Goal: Information Seeking & Learning: Learn about a topic

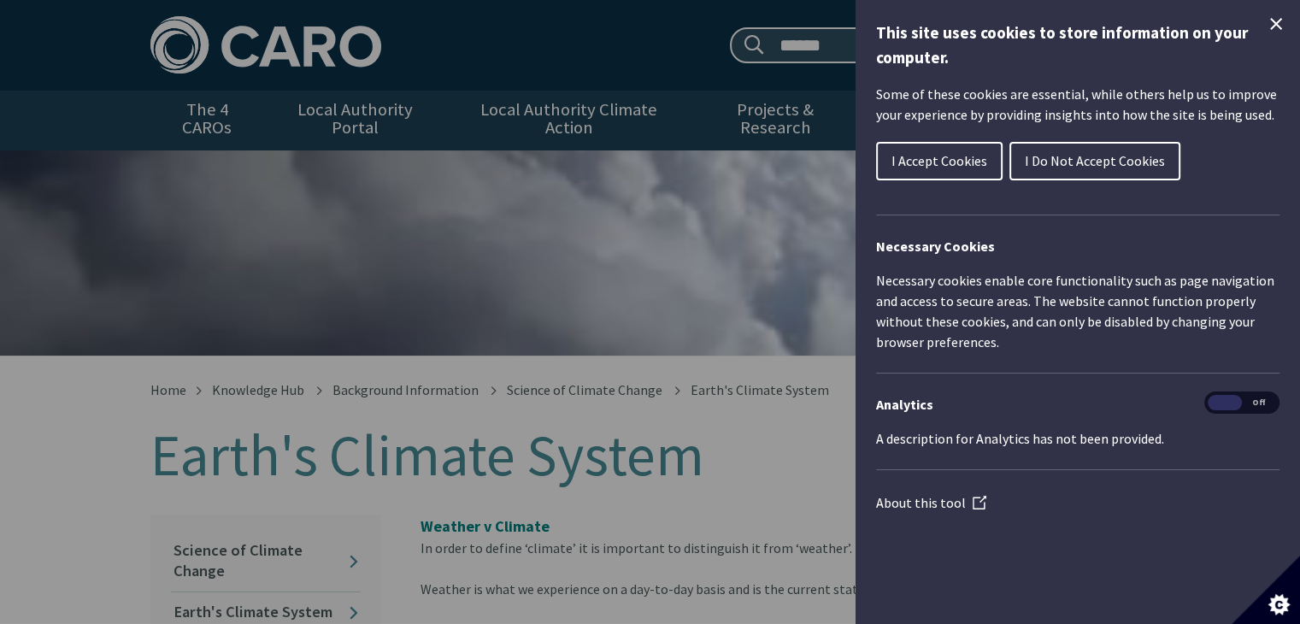
click at [948, 165] on span "I Accept Cookies" at bounding box center [940, 160] width 96 height 17
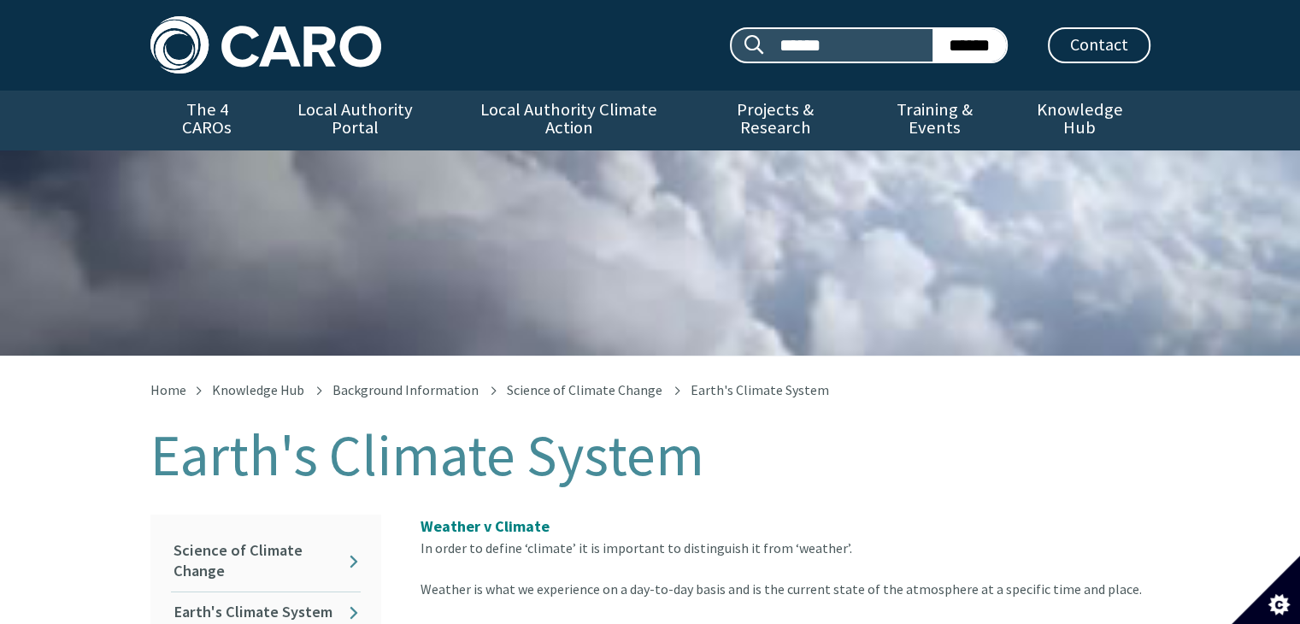
click at [265, 42] on img at bounding box center [265, 44] width 231 height 57
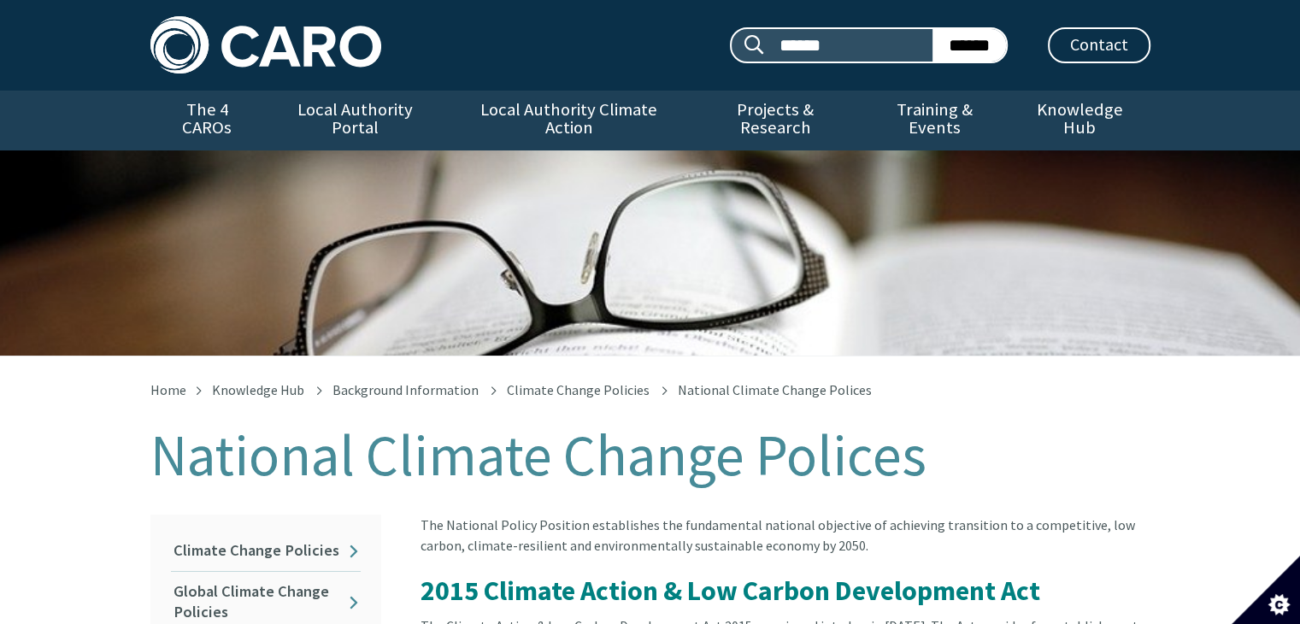
click at [480, 448] on h1 "National Climate Change Polices" at bounding box center [650, 455] width 1000 height 63
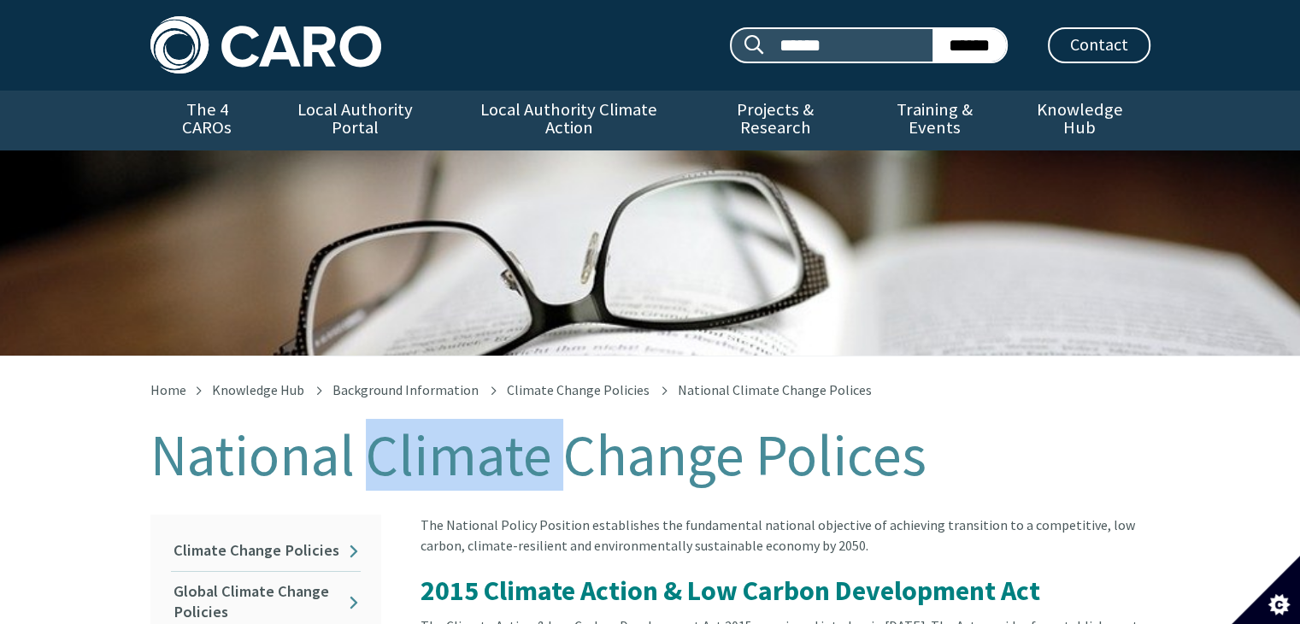
click at [480, 448] on h1 "National Climate Change Polices" at bounding box center [650, 455] width 1000 height 63
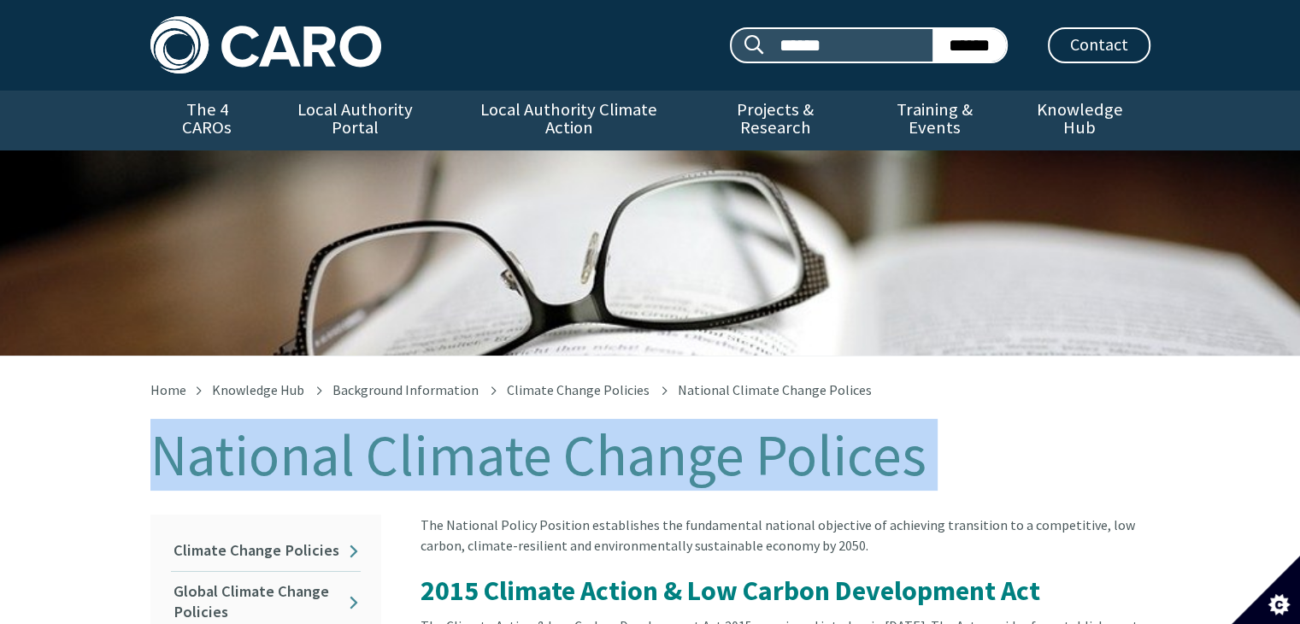
click at [480, 448] on h1 "National Climate Change Polices" at bounding box center [650, 455] width 1000 height 63
copy div "National Climate Change Polices In this section"
